Goal: Task Accomplishment & Management: Manage account settings

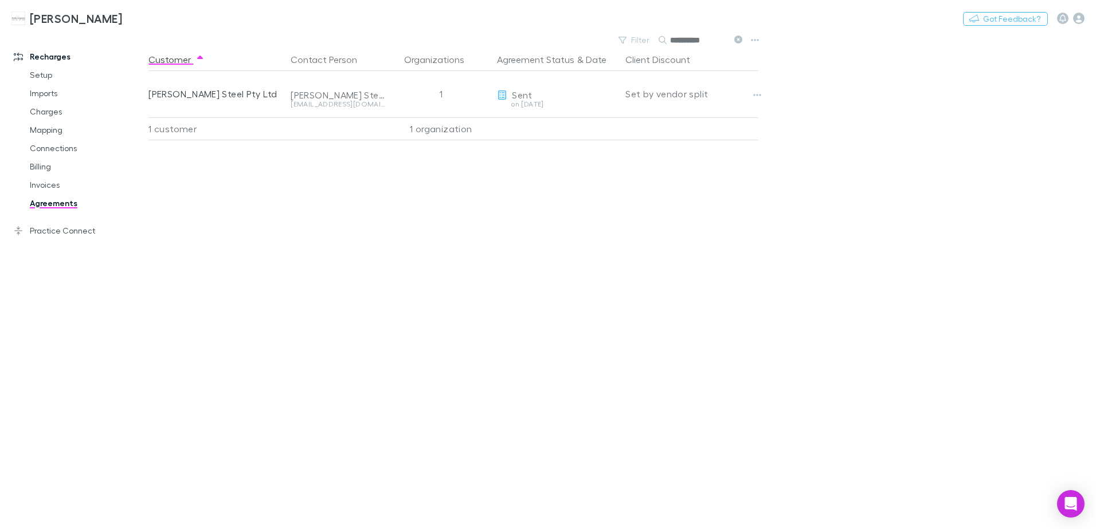
click at [737, 40] on icon at bounding box center [738, 40] width 8 height 8
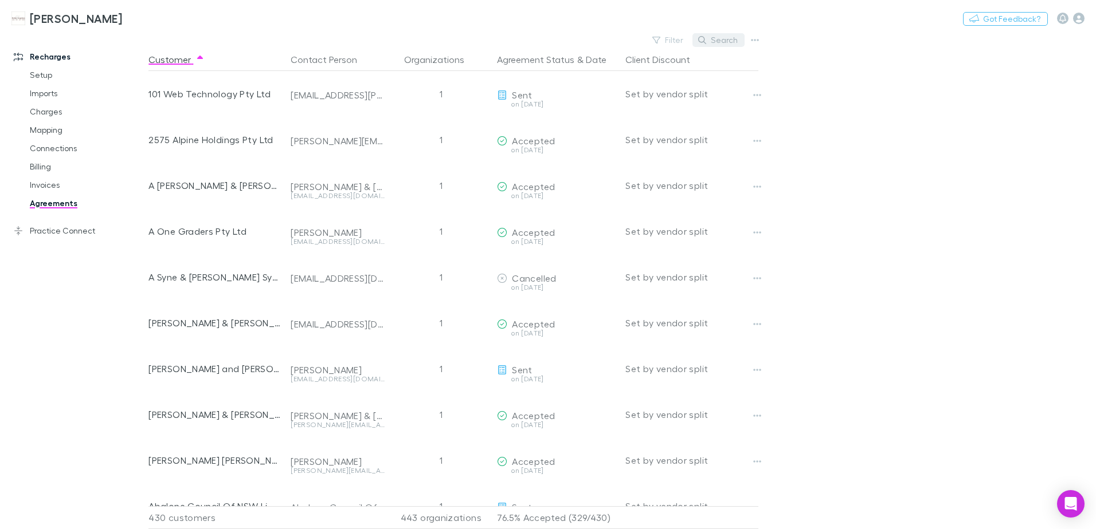
click at [728, 42] on button "Search" at bounding box center [718, 40] width 52 height 14
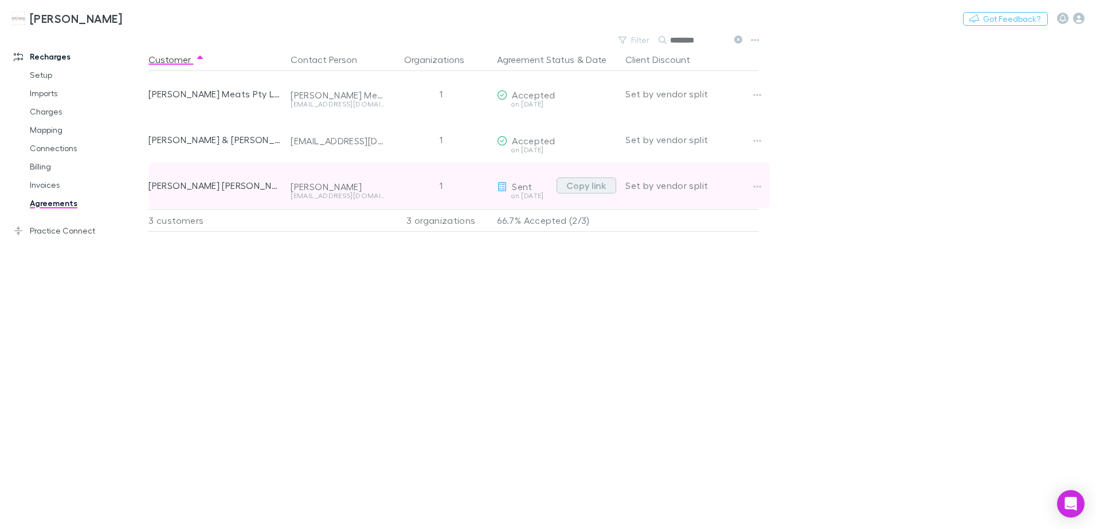
type input "********"
click at [589, 187] on button "Copy link" at bounding box center [586, 186] width 60 height 16
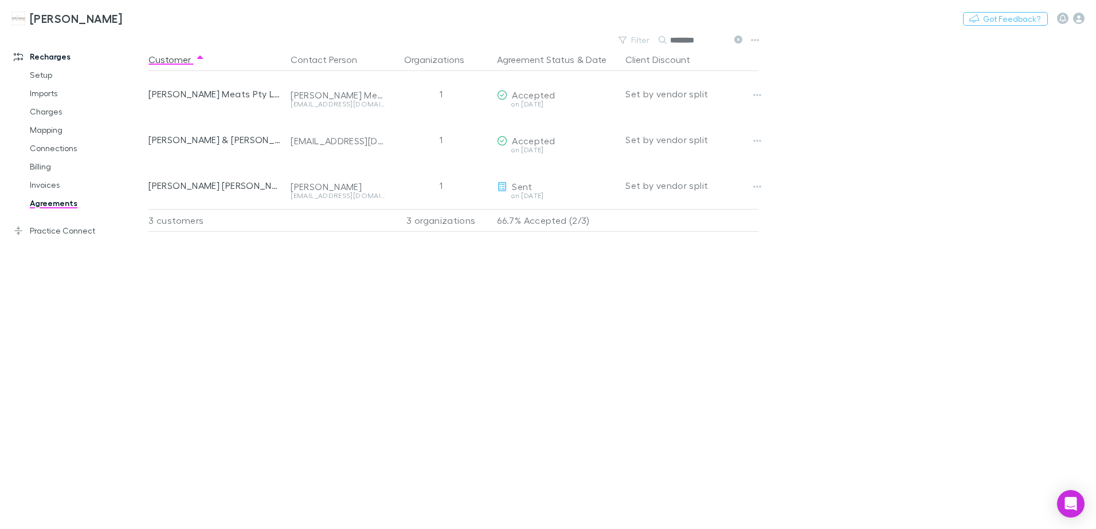
click at [741, 42] on icon at bounding box center [738, 40] width 8 height 8
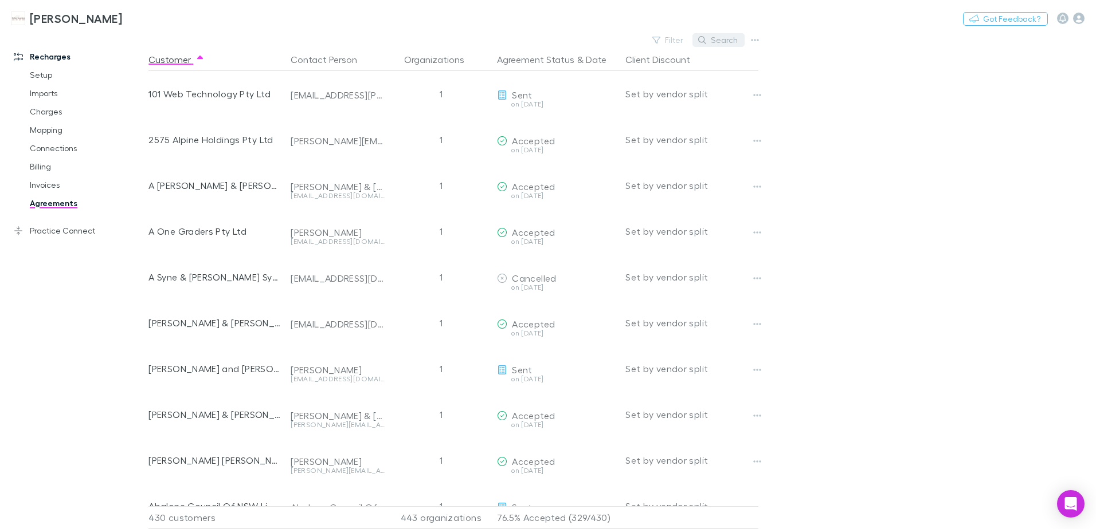
click at [739, 40] on button "Search" at bounding box center [718, 40] width 52 height 14
click at [713, 38] on input "text" at bounding box center [698, 40] width 57 height 16
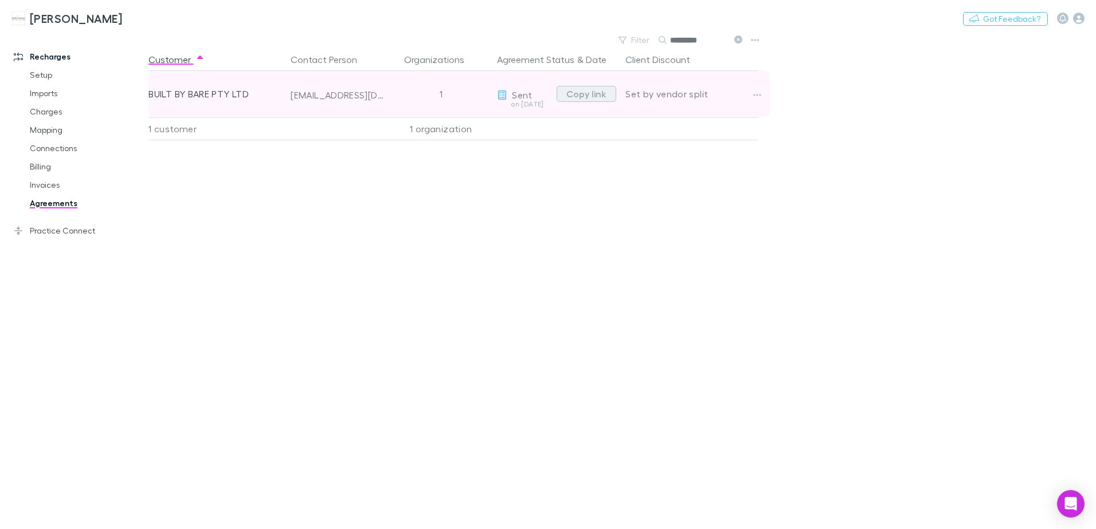
type input "********"
click at [590, 95] on button "Copy link" at bounding box center [586, 94] width 60 height 16
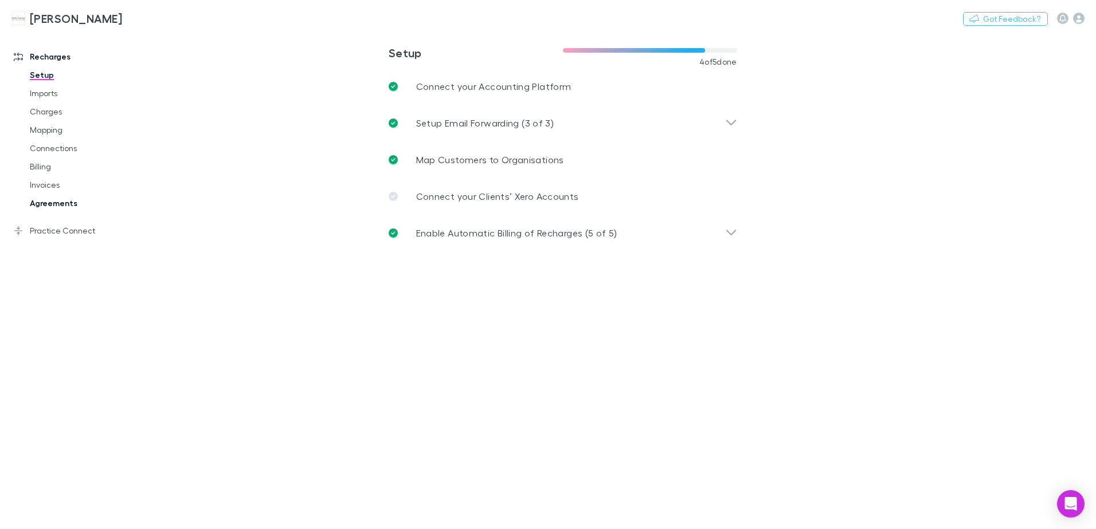
click at [69, 205] on link "Agreements" at bounding box center [86, 203] width 136 height 18
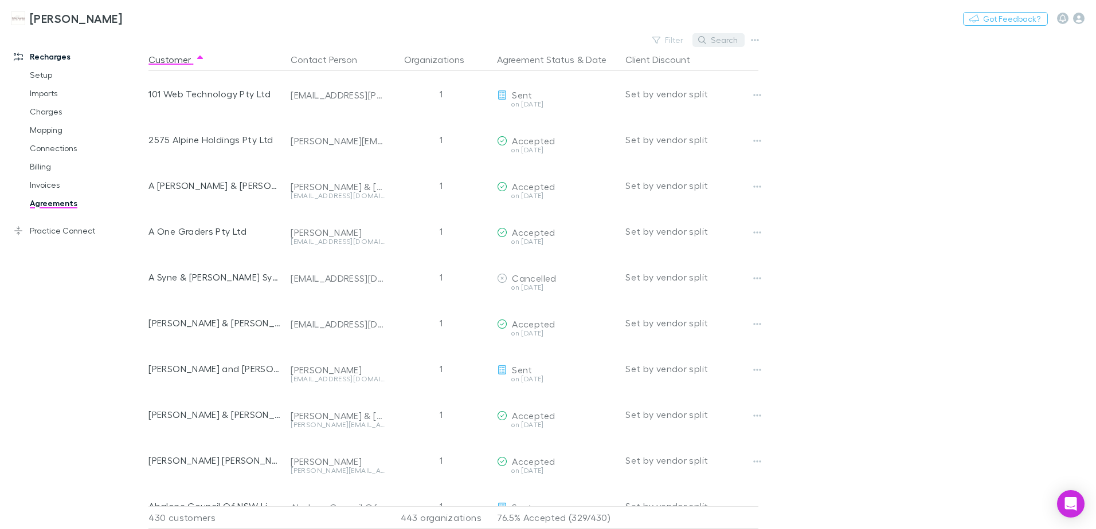
click at [714, 36] on button "Search" at bounding box center [718, 40] width 52 height 14
type input "*"
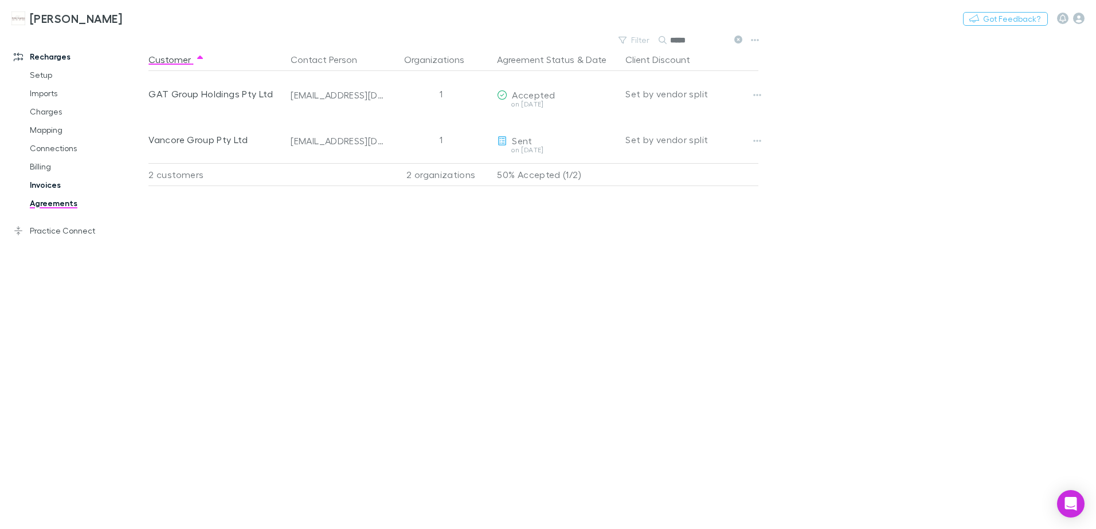
type input "*****"
click at [41, 182] on link "Invoices" at bounding box center [86, 185] width 136 height 18
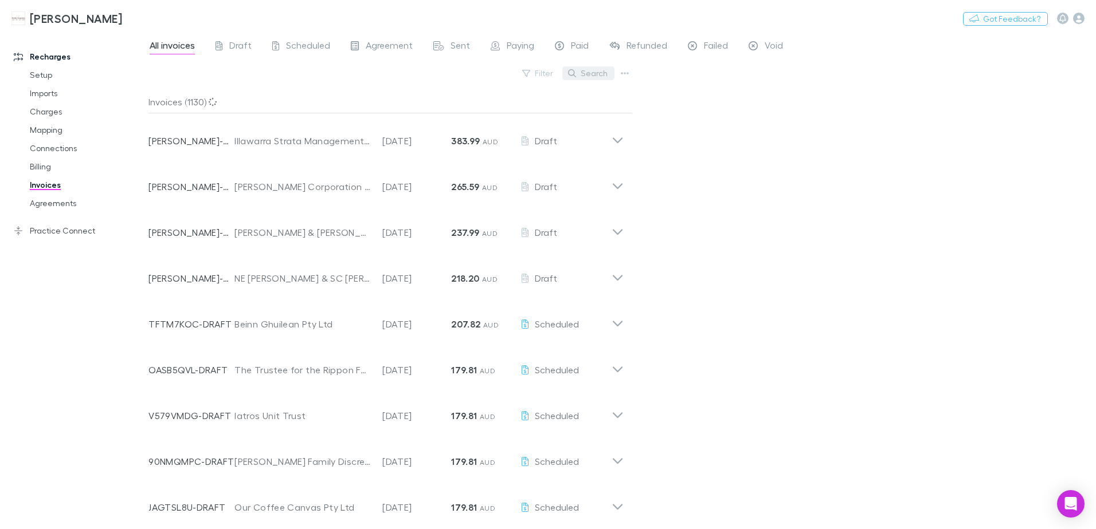
click at [606, 75] on button "Search" at bounding box center [588, 73] width 52 height 14
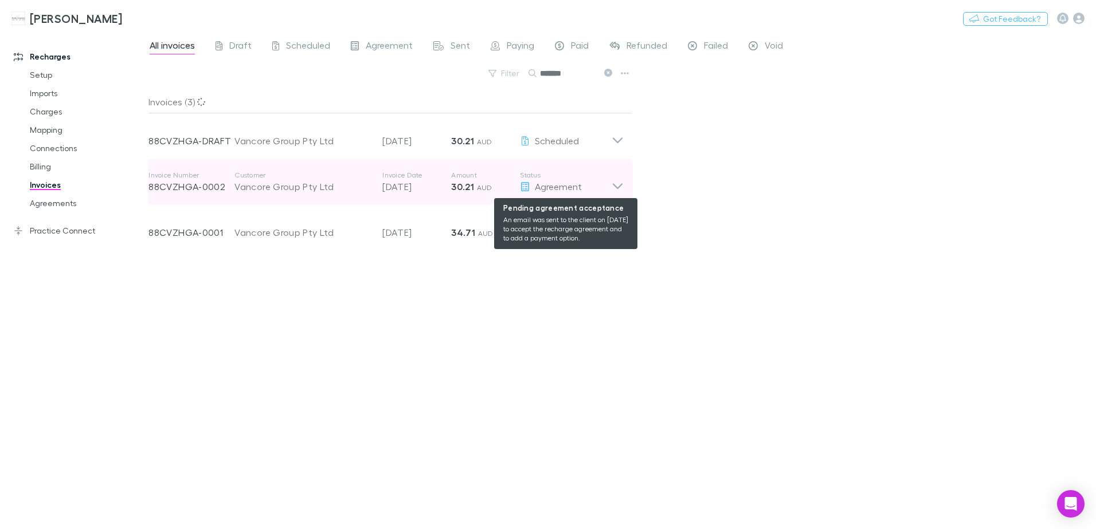
type input "*******"
click at [610, 188] on div "Agreement" at bounding box center [566, 187] width 92 height 14
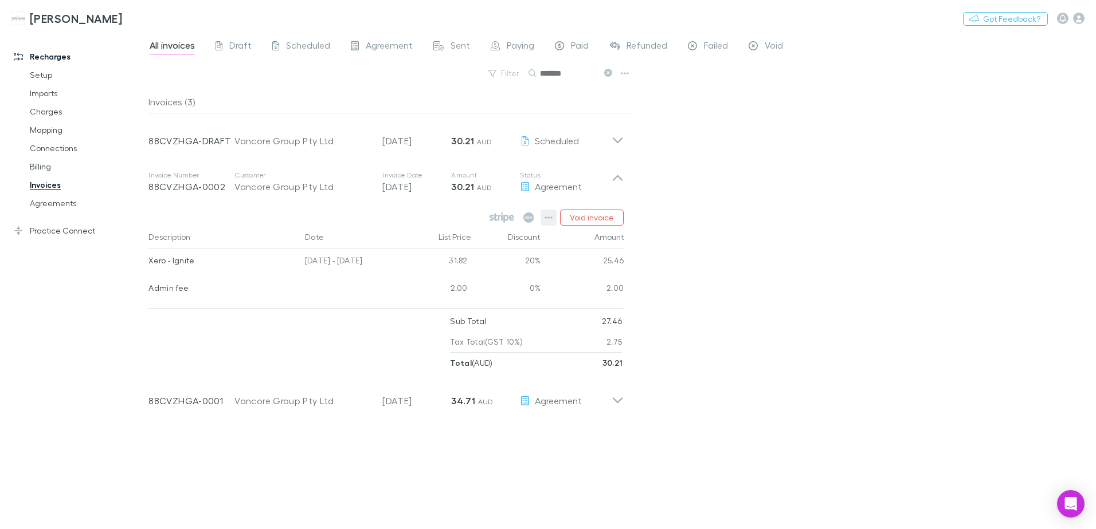
click at [552, 218] on icon "button" at bounding box center [549, 218] width 8 height 2
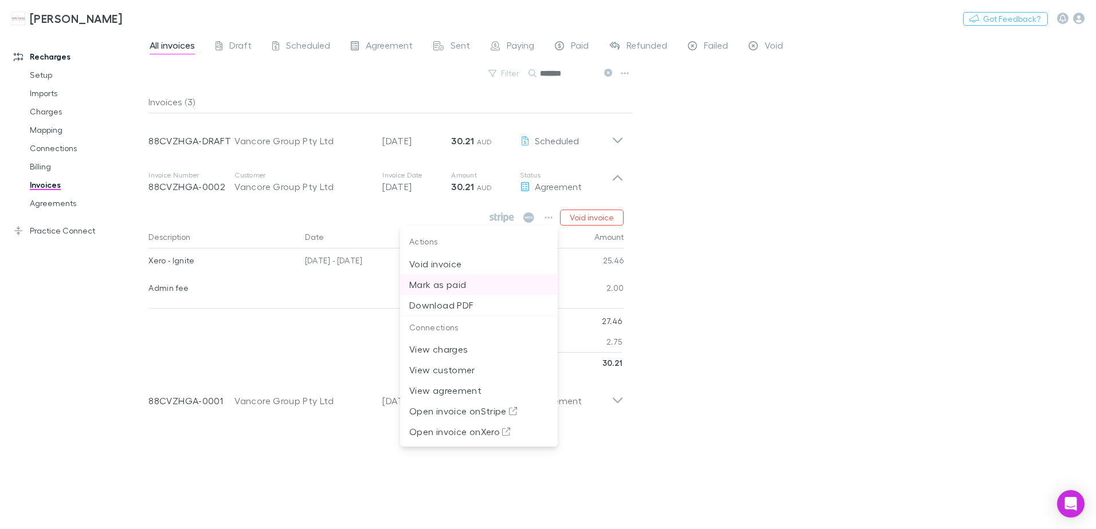
click at [469, 286] on p "Mark as paid" at bounding box center [478, 285] width 139 height 14
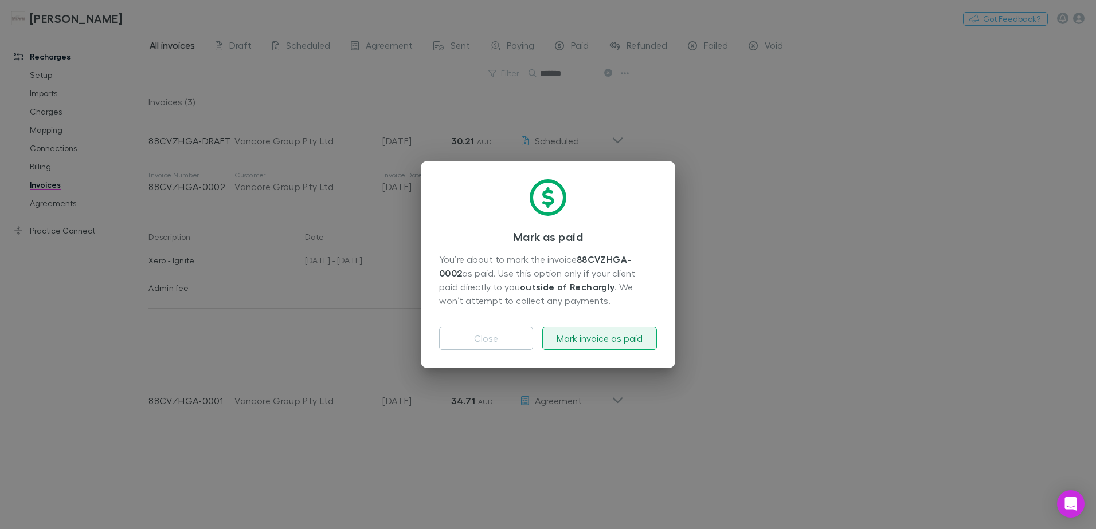
click at [619, 336] on button "Mark invoice as paid" at bounding box center [599, 338] width 115 height 23
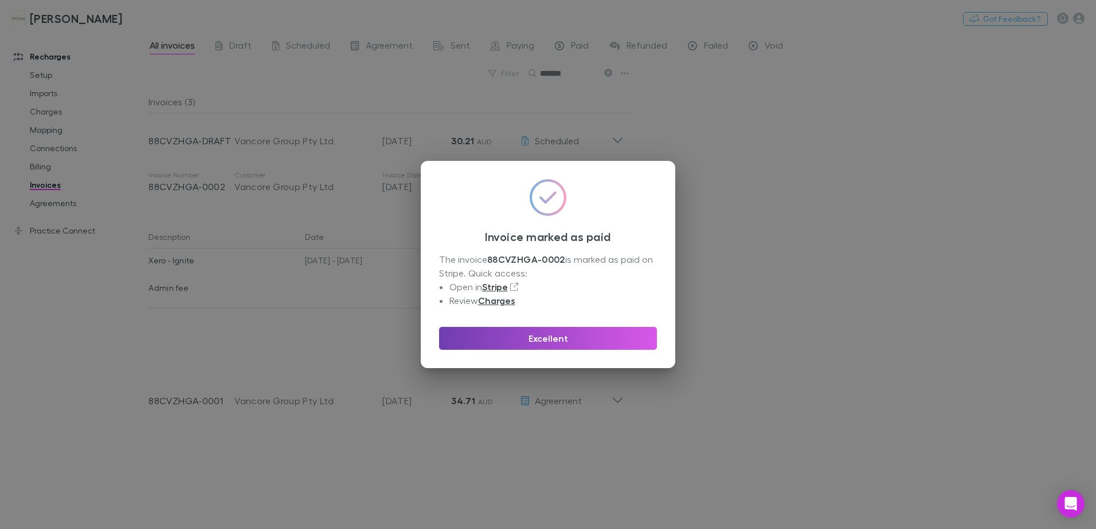
click at [619, 336] on button "Excellent" at bounding box center [548, 338] width 218 height 23
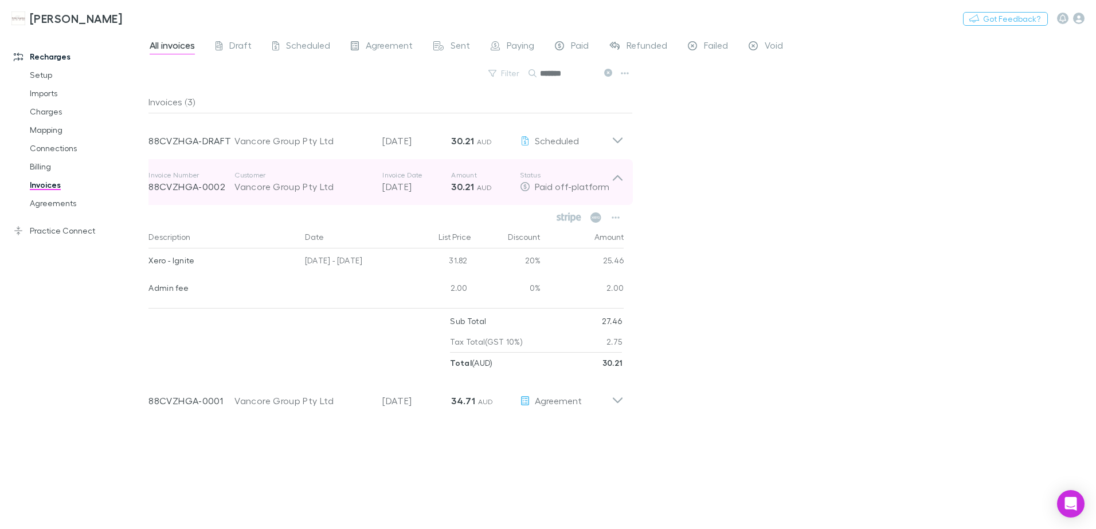
click at [619, 176] on icon at bounding box center [617, 182] width 12 height 23
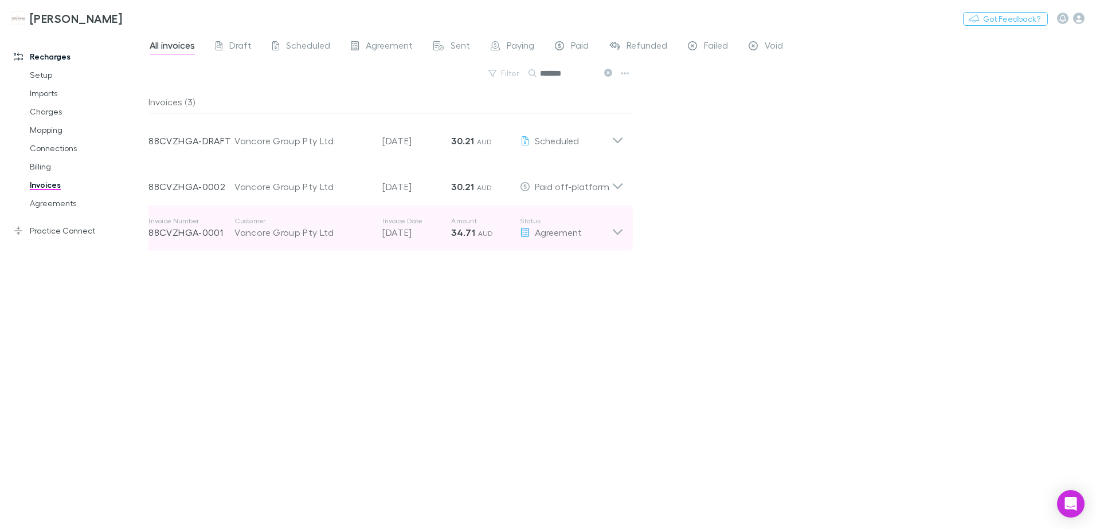
click at [612, 233] on icon at bounding box center [617, 228] width 12 height 23
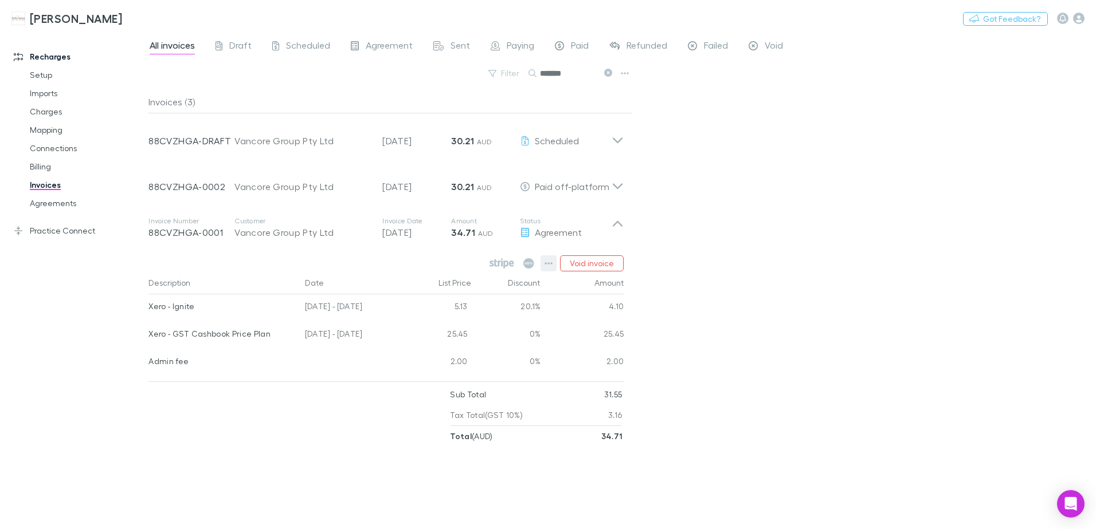
click at [551, 263] on icon "button" at bounding box center [548, 263] width 8 height 9
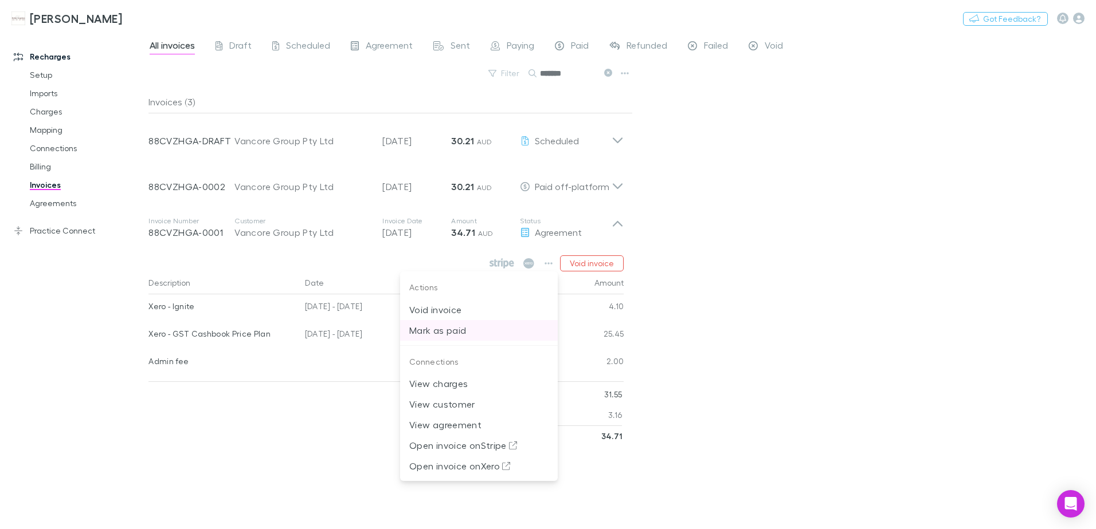
click at [458, 329] on p "Mark as paid" at bounding box center [478, 331] width 139 height 14
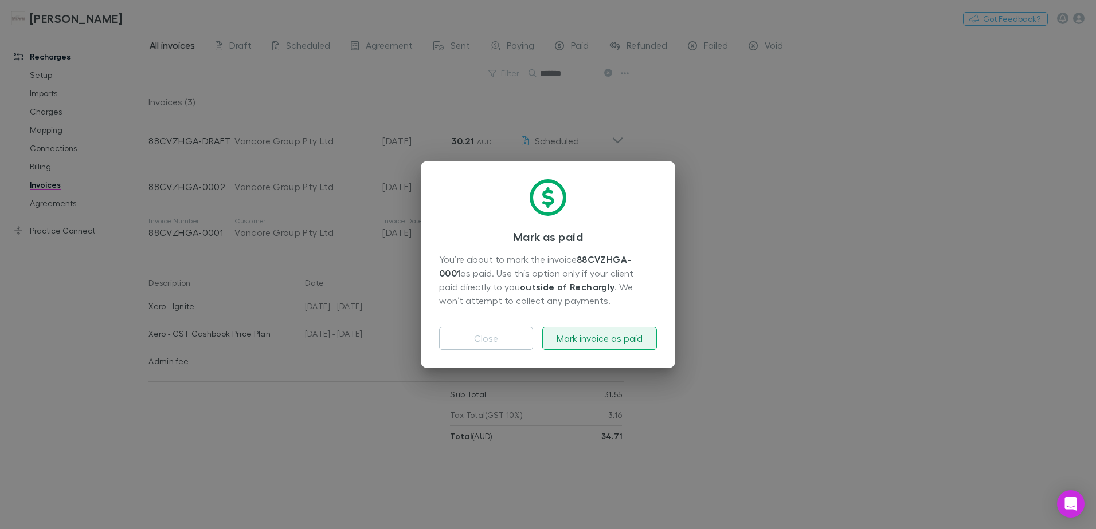
click at [590, 337] on button "Mark invoice as paid" at bounding box center [599, 338] width 115 height 23
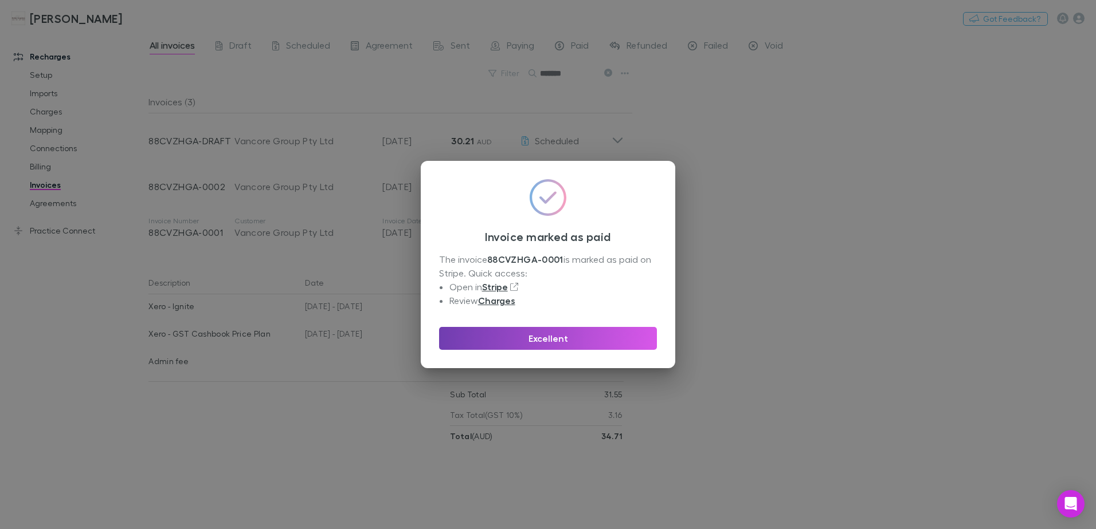
click at [588, 336] on button "Excellent" at bounding box center [548, 338] width 218 height 23
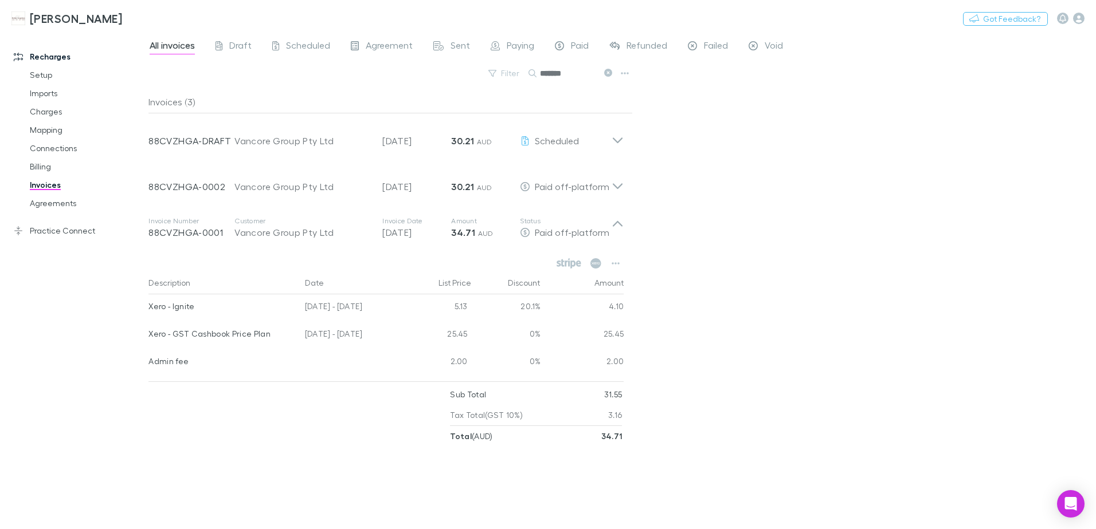
click at [47, 183] on link "Invoices" at bounding box center [86, 185] width 136 height 18
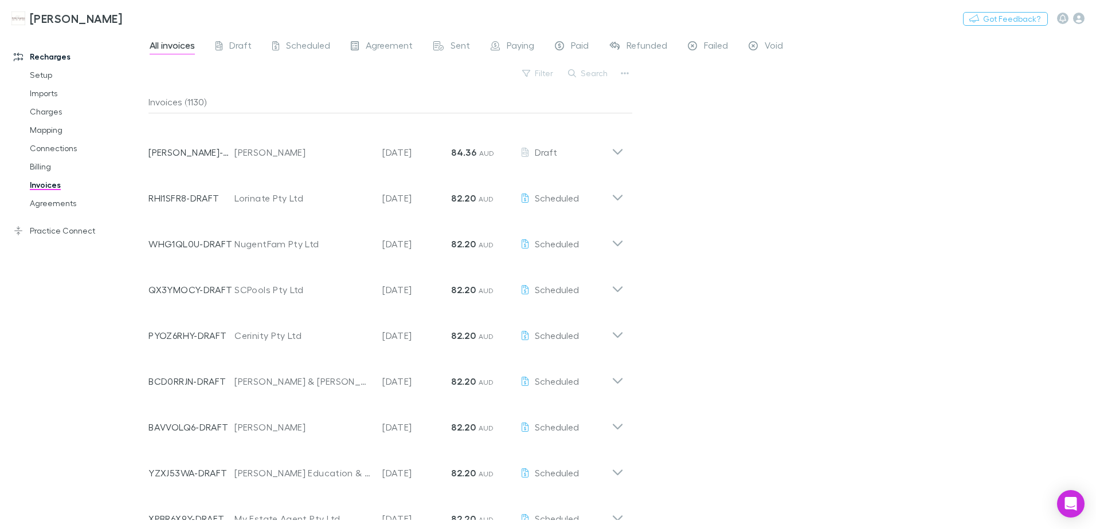
scroll to position [4079, 0]
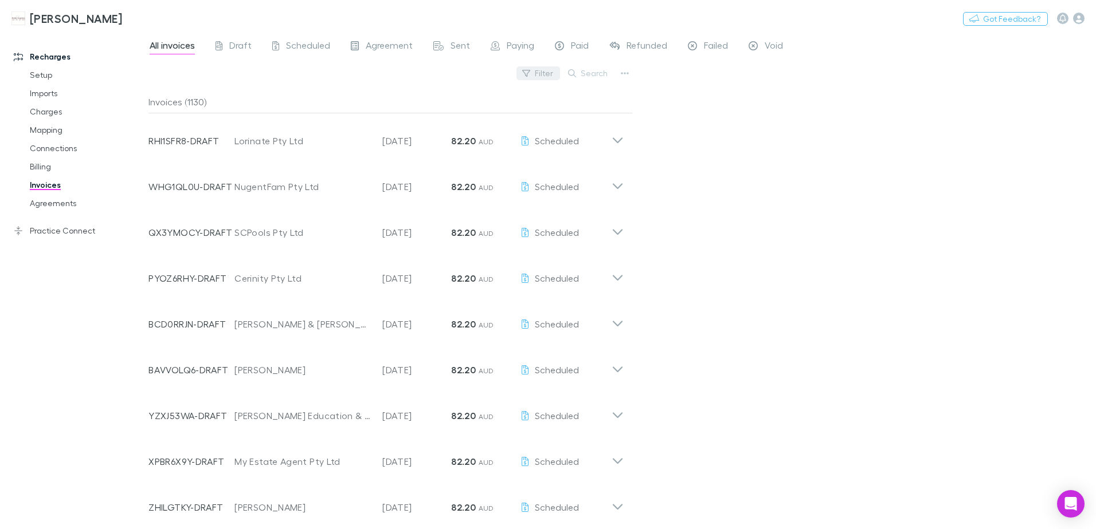
click at [541, 71] on button "Filter" at bounding box center [538, 73] width 44 height 14
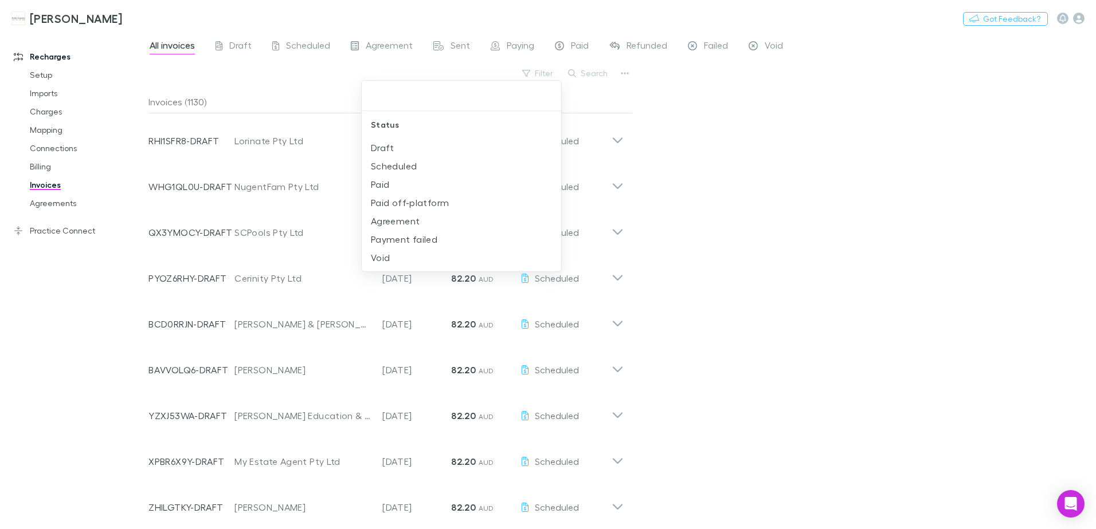
click at [722, 222] on div at bounding box center [548, 264] width 1096 height 529
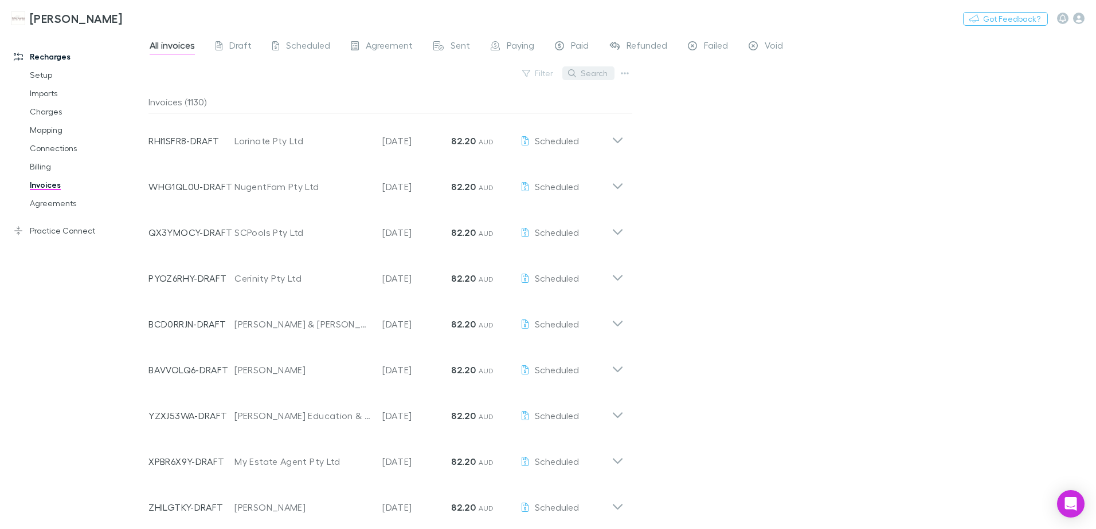
click at [590, 73] on button "Search" at bounding box center [588, 73] width 52 height 14
paste input "**********"
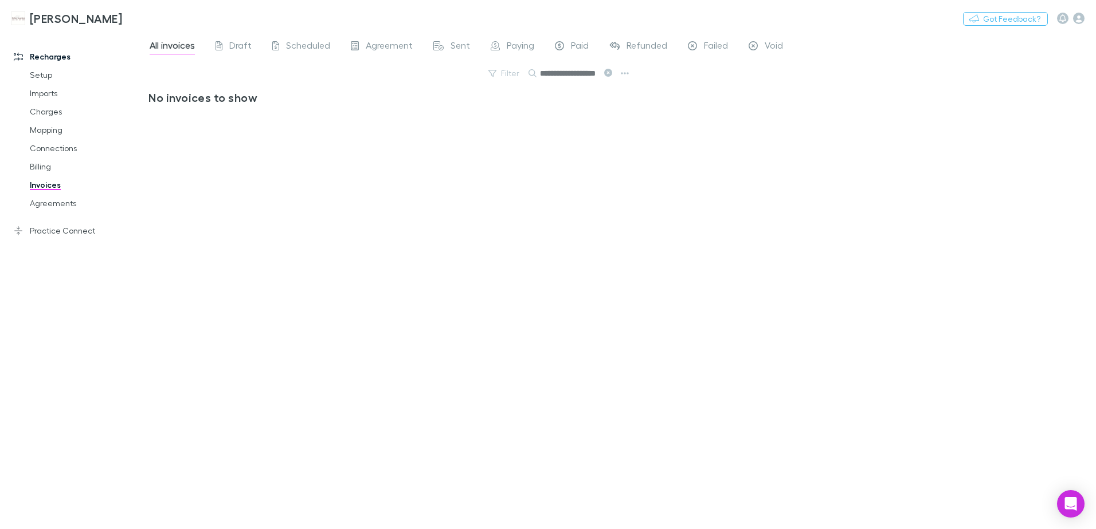
scroll to position [0, 0]
drag, startPoint x: 569, startPoint y: 68, endPoint x: 532, endPoint y: 64, distance: 37.5
click at [532, 64] on div "**********" at bounding box center [621, 280] width 947 height 497
click at [608, 75] on icon at bounding box center [608, 73] width 8 height 8
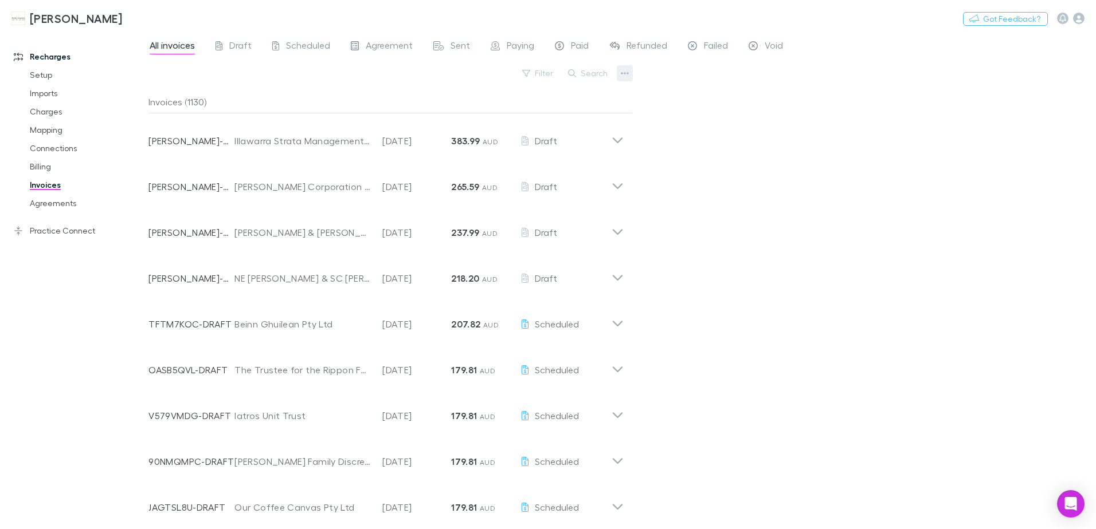
click at [620, 74] on button "button" at bounding box center [625, 73] width 16 height 16
click at [711, 141] on div at bounding box center [548, 264] width 1096 height 529
click at [587, 73] on button "Search" at bounding box center [588, 73] width 52 height 14
paste input "********"
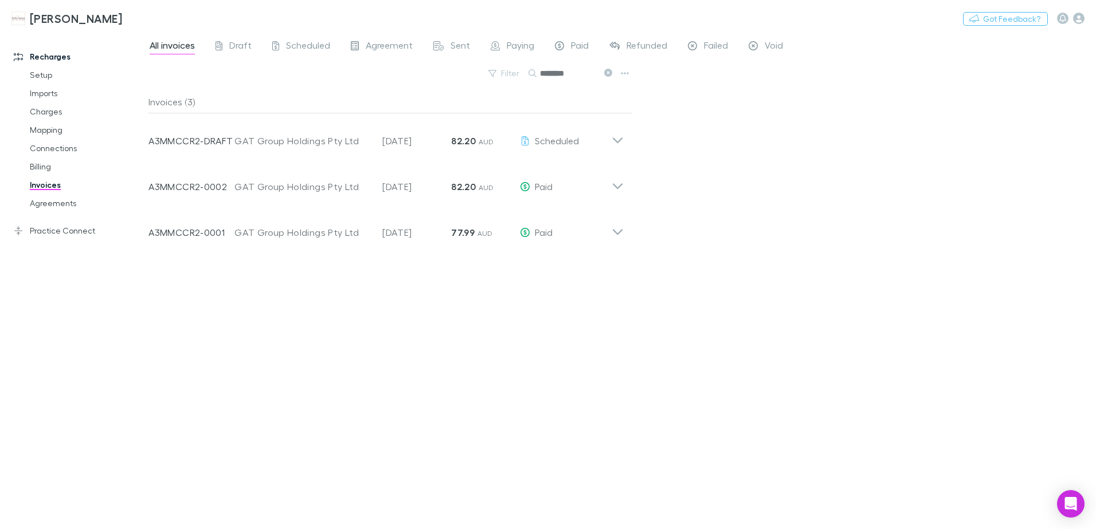
type input "********"
